Goal: Check status: Check status

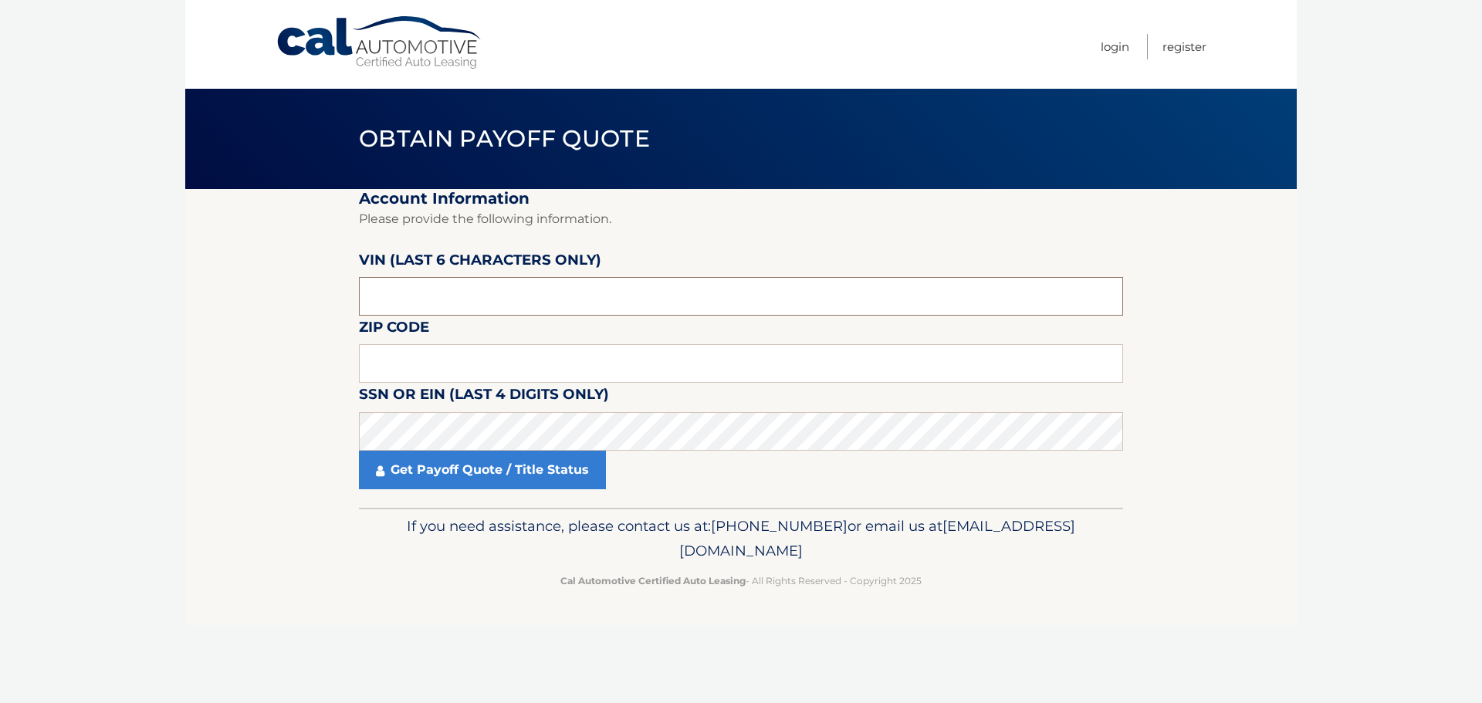
click at [453, 305] on input "text" at bounding box center [741, 296] width 764 height 39
type input "022126"
type input "18901"
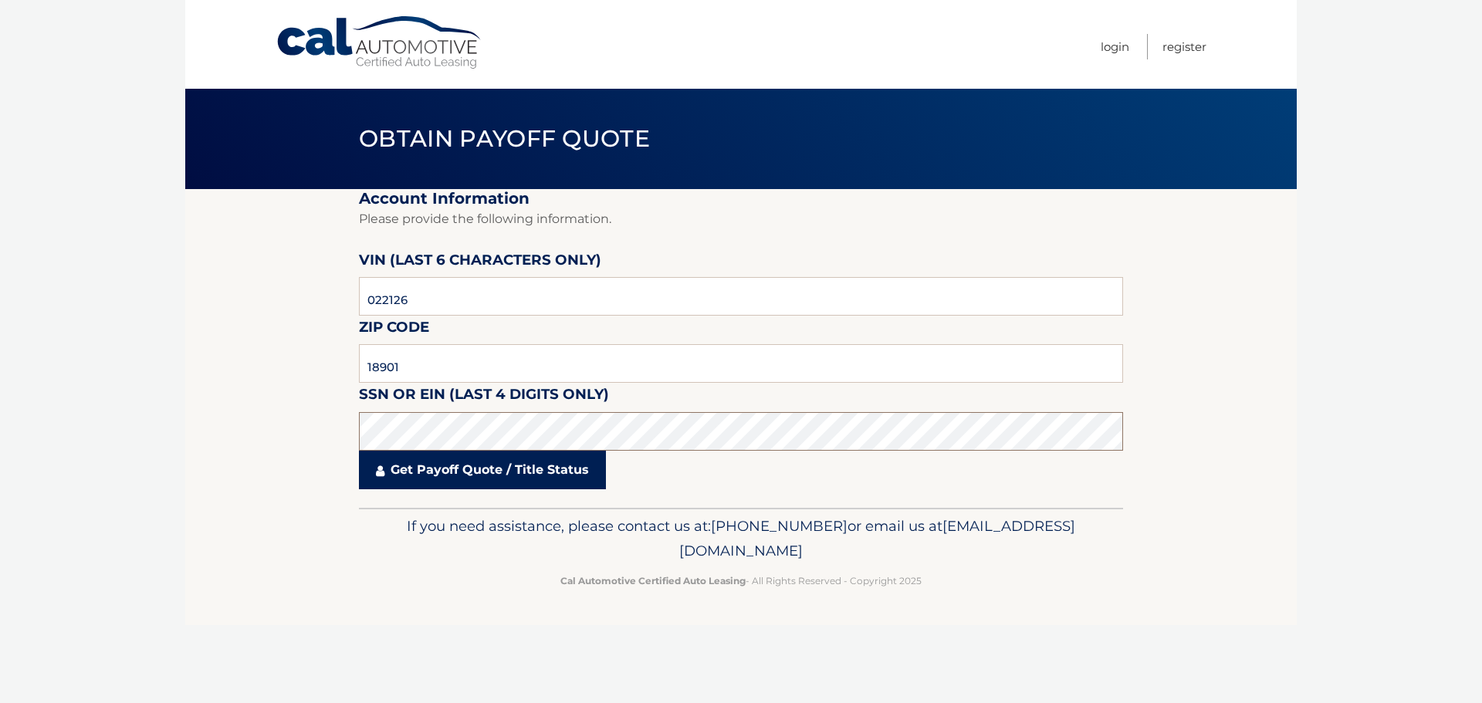
click button "For Originating Dealer" at bounding box center [0, 0] width 0 height 0
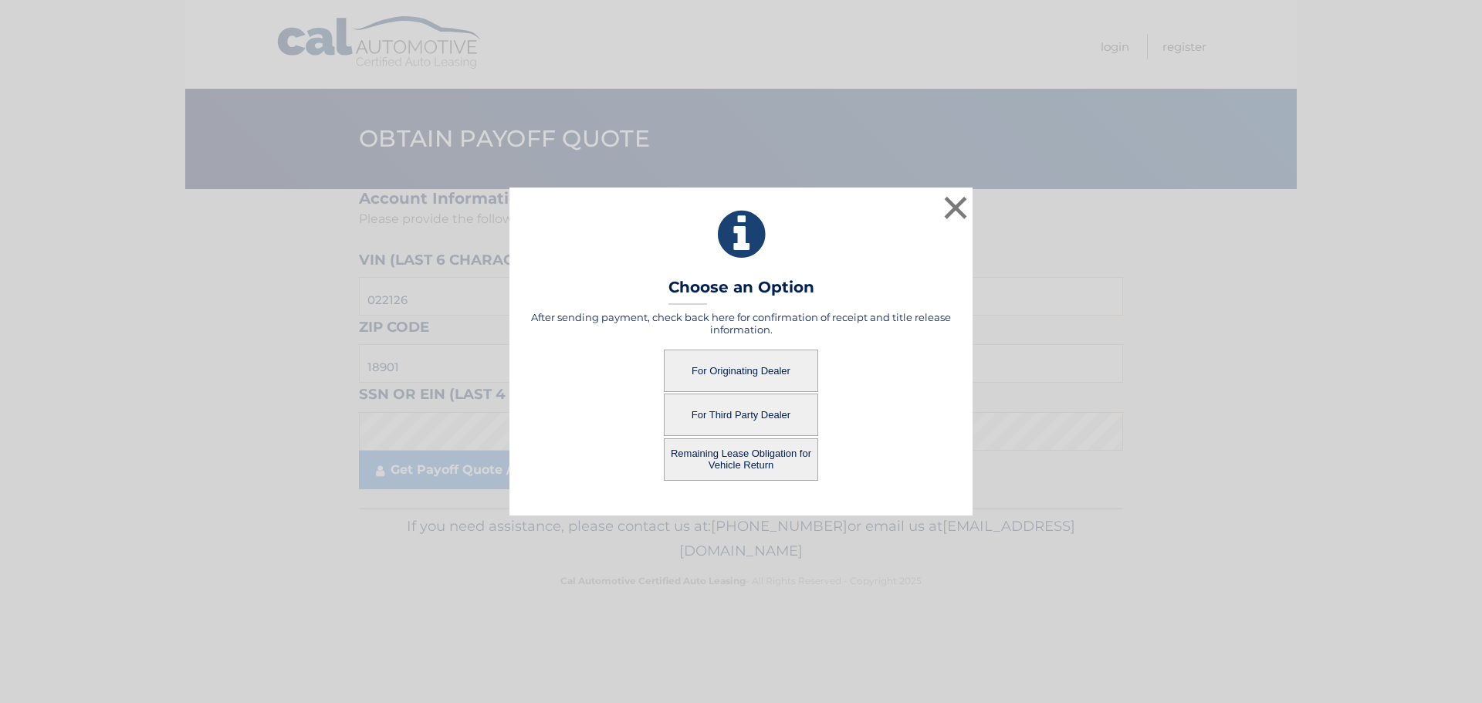
click at [792, 373] on button "For Originating Dealer" at bounding box center [741, 371] width 154 height 42
